Goal: Task Accomplishment & Management: Complete application form

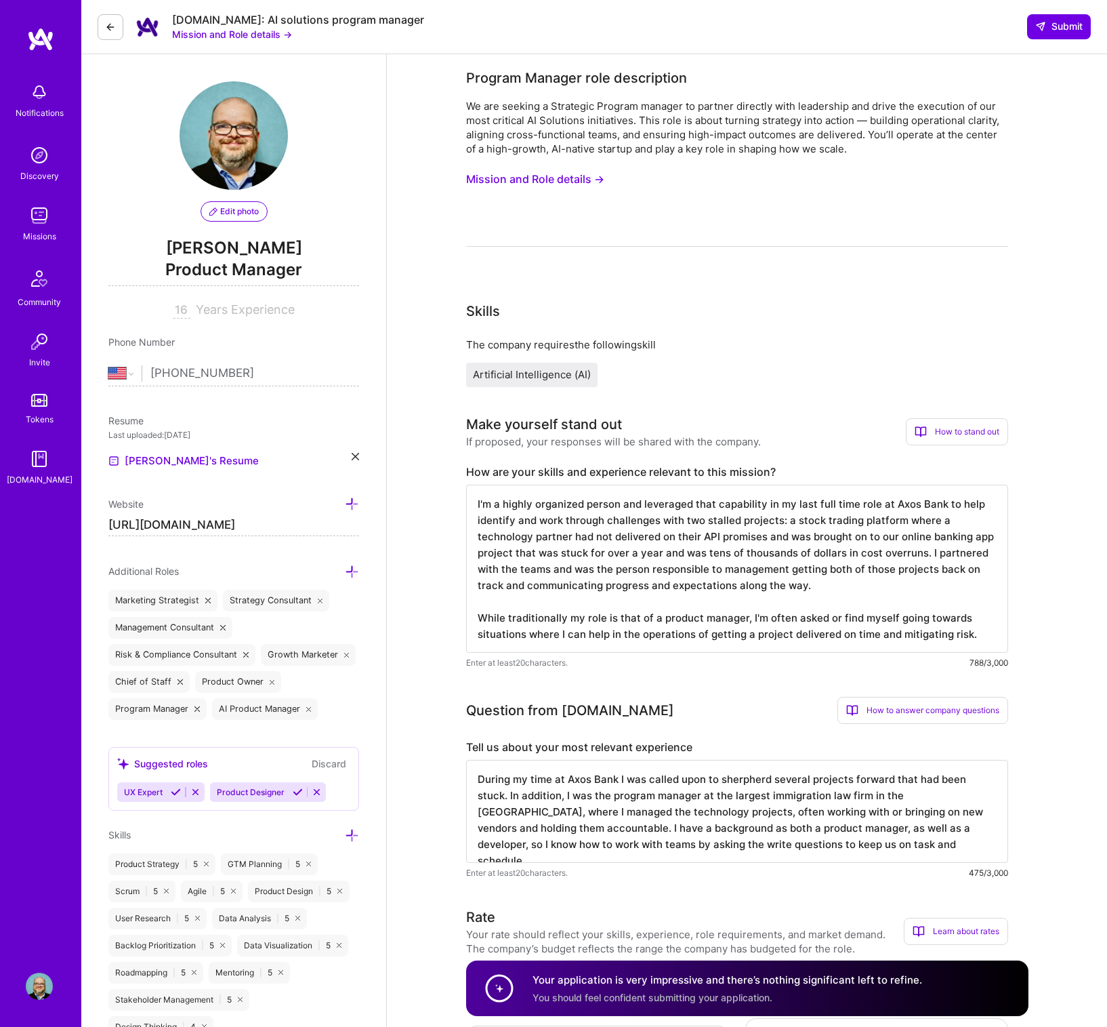
select select "US"
click at [37, 88] on img at bounding box center [39, 92] width 27 height 27
click at [33, 161] on img at bounding box center [39, 155] width 27 height 27
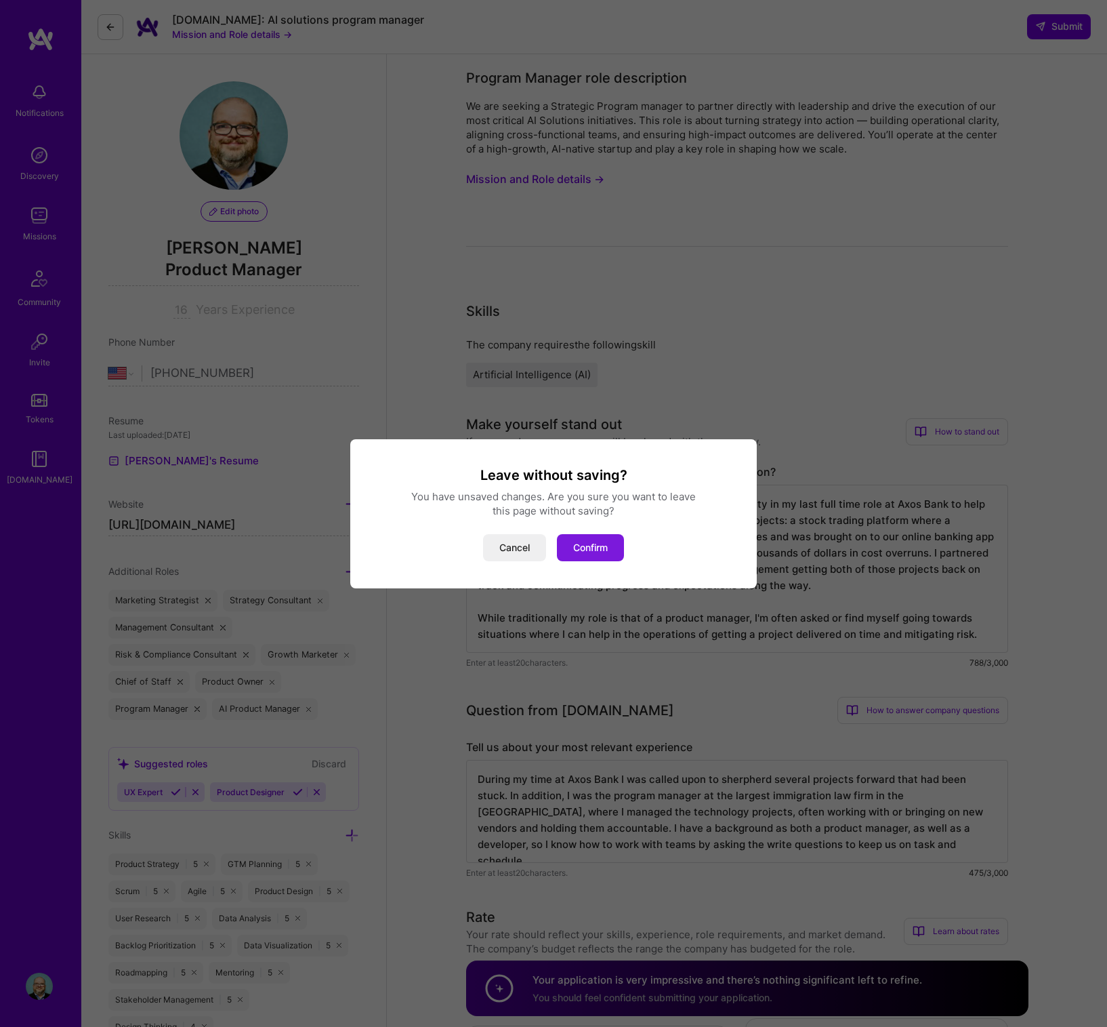
click at [585, 551] on button "Confirm" at bounding box center [590, 547] width 67 height 27
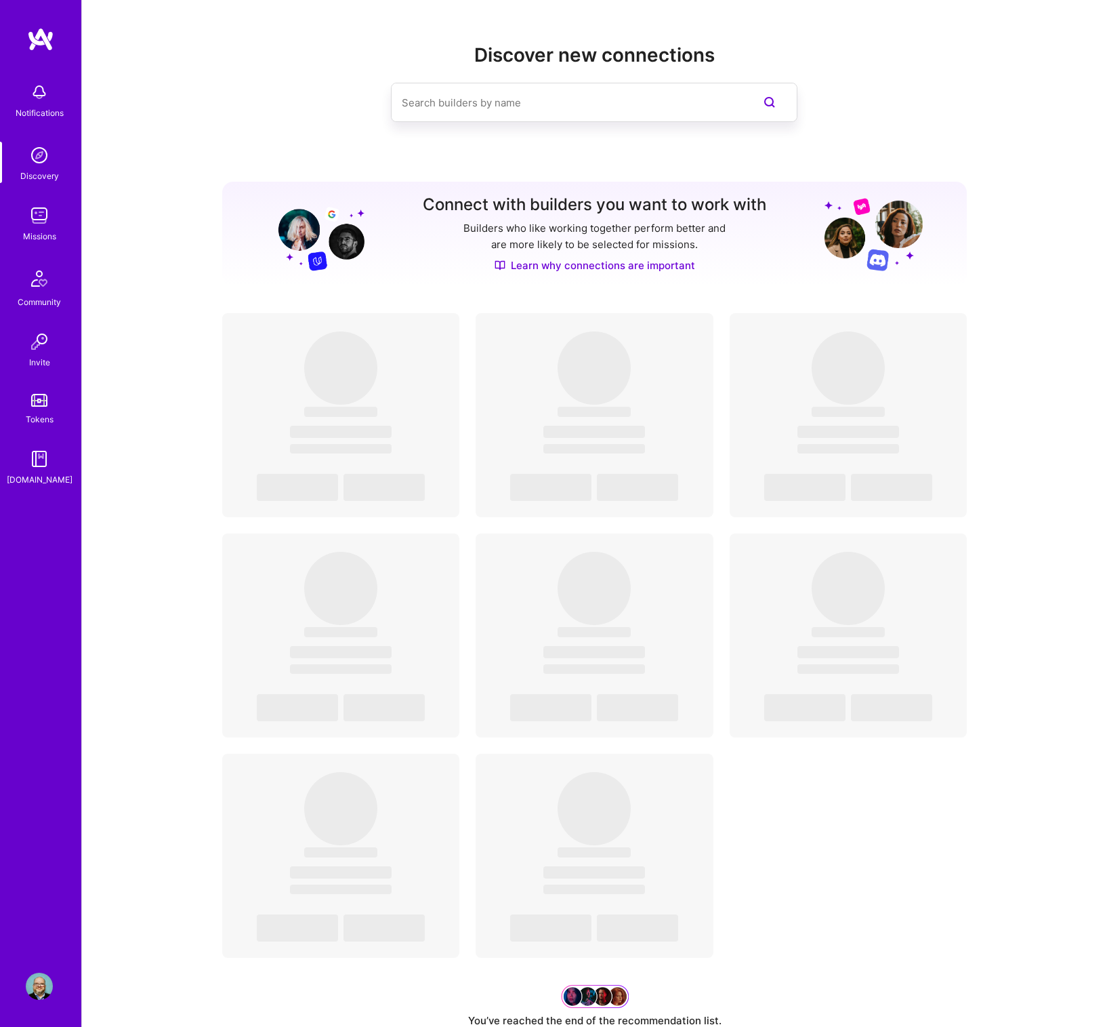
click at [31, 222] on img at bounding box center [39, 215] width 27 height 27
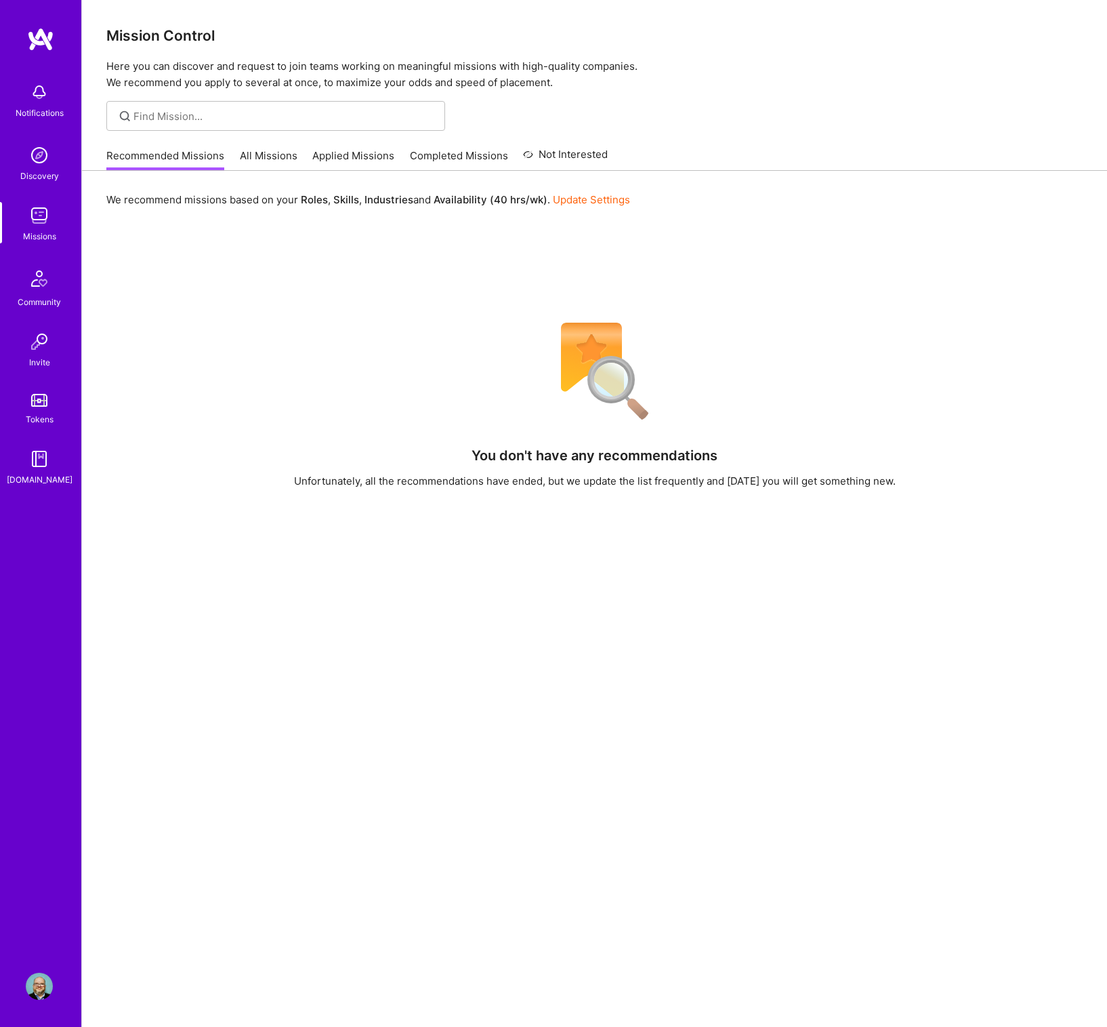
click at [36, 213] on img at bounding box center [39, 215] width 27 height 27
